Goal: Communication & Community: Connect with others

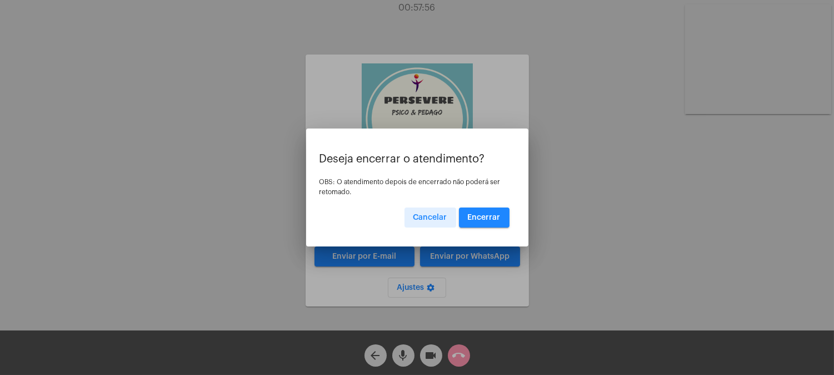
click at [482, 215] on span "Encerrar" at bounding box center [484, 217] width 33 height 8
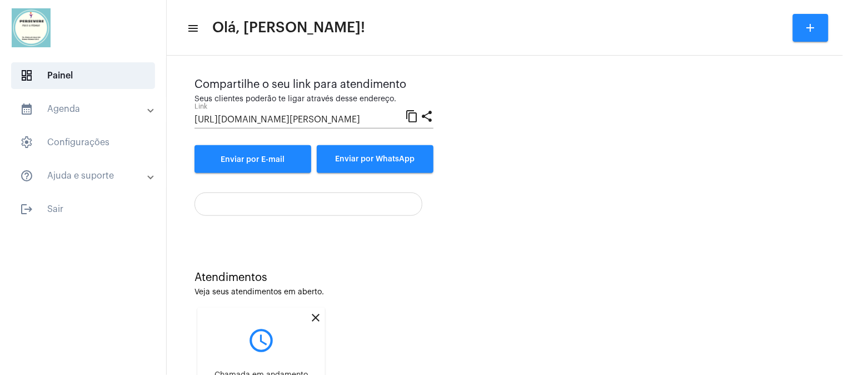
scroll to position [182, 0]
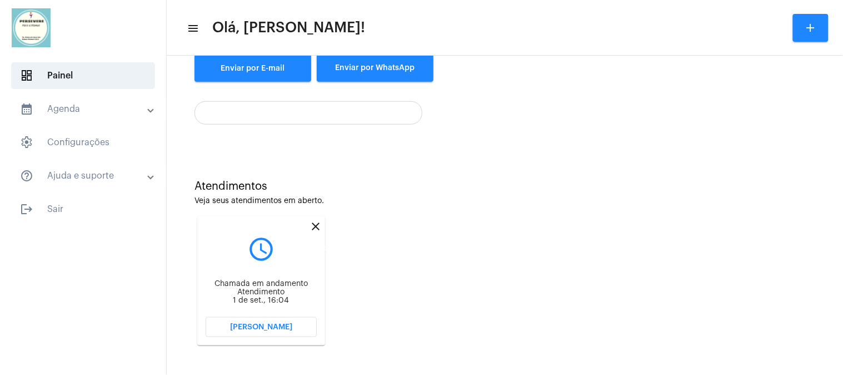
click at [313, 223] on mat-icon "close" at bounding box center [315, 226] width 13 height 13
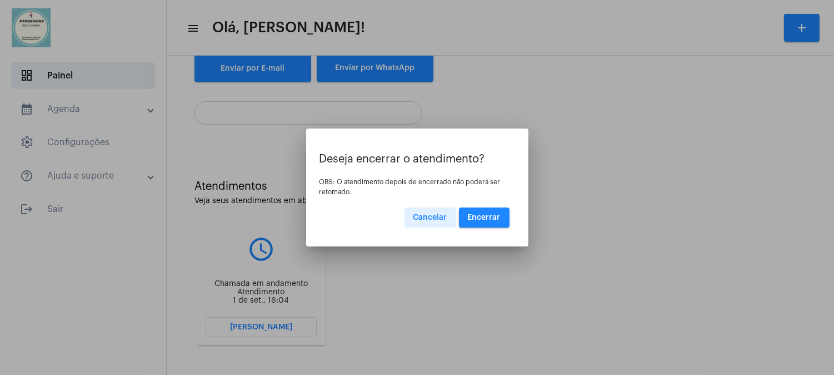
click at [495, 216] on span "Encerrar" at bounding box center [484, 217] width 33 height 8
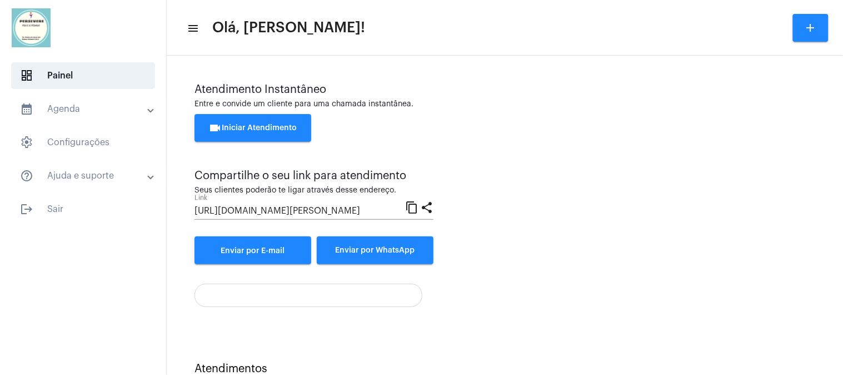
click at [253, 123] on button "videocam Iniciar Atendimento" at bounding box center [253, 128] width 117 height 28
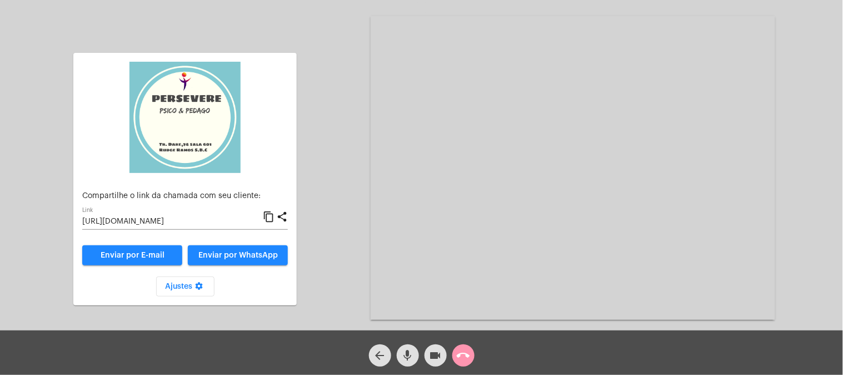
click at [265, 217] on mat-icon "content_copy" at bounding box center [269, 216] width 12 height 13
